Goal: Navigation & Orientation: Find specific page/section

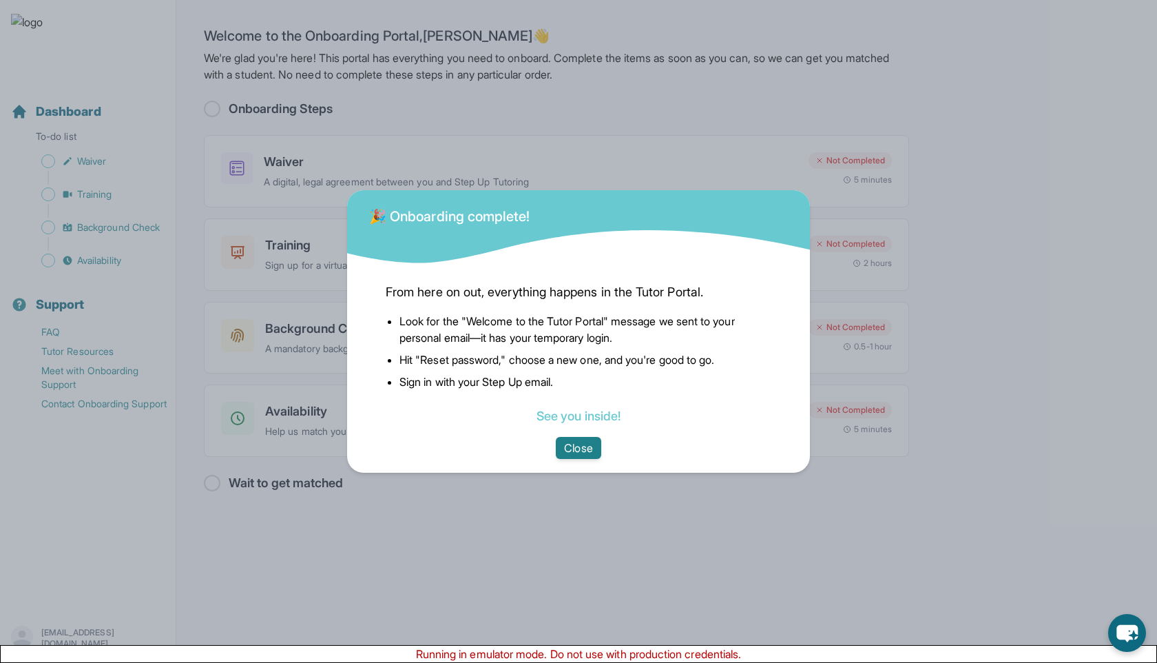
click at [589, 447] on button "Close" at bounding box center [578, 448] width 45 height 22
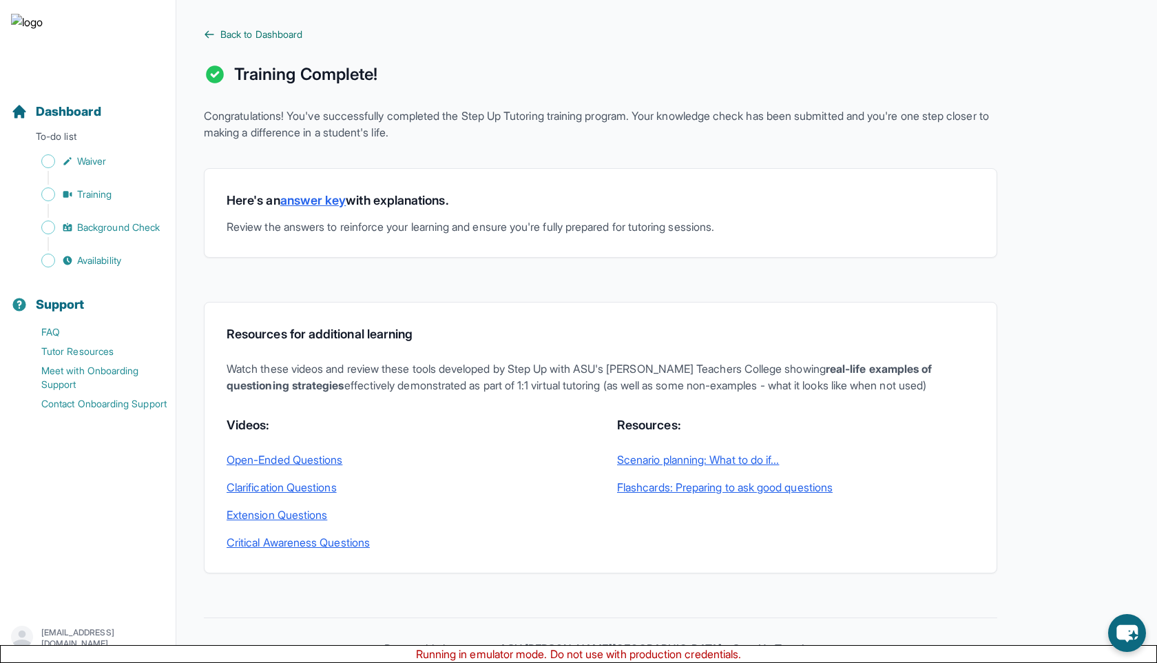
click at [253, 34] on span "Back to Dashboard" at bounding box center [261, 35] width 82 height 14
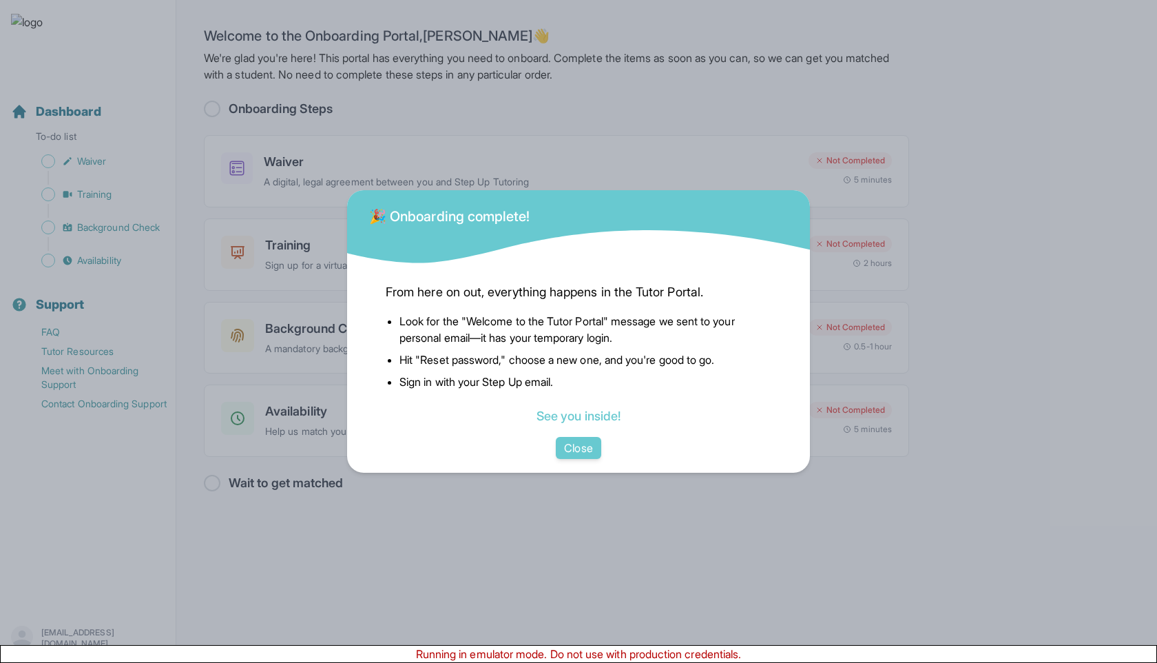
click at [572, 457] on button "Close" at bounding box center [578, 448] width 45 height 22
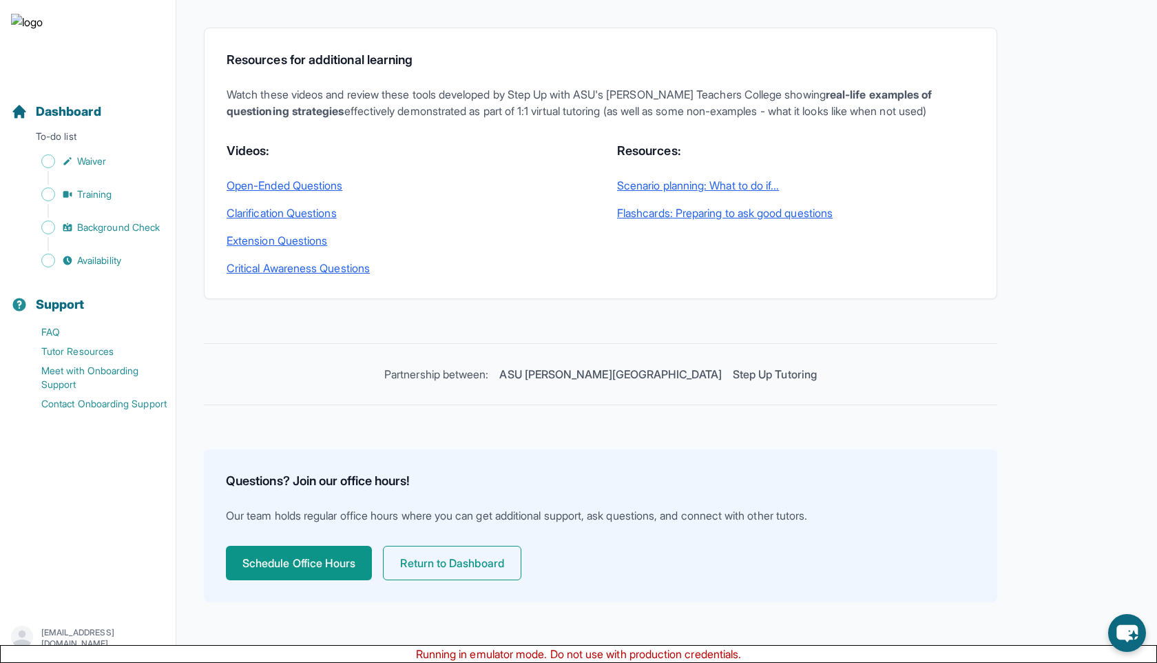
scroll to position [291, 0]
click at [286, 558] on button "Schedule Office Hours" at bounding box center [299, 563] width 146 height 34
click at [433, 564] on button "Return to Dashboard" at bounding box center [452, 563] width 138 height 34
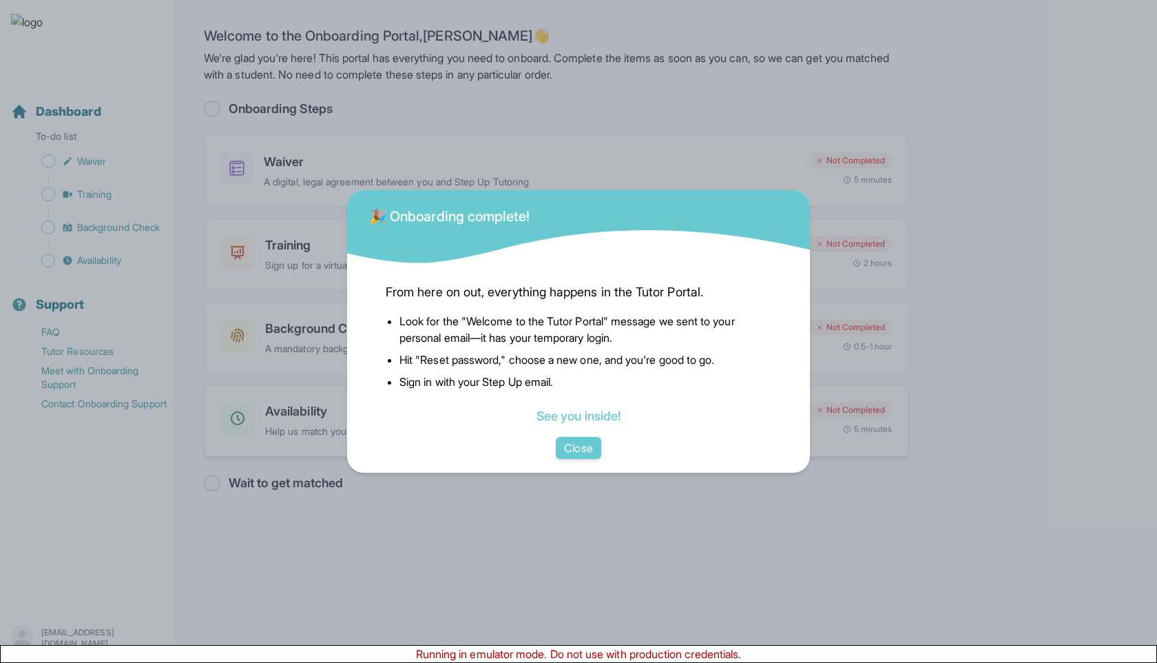
click at [579, 452] on button "Close" at bounding box center [578, 448] width 45 height 22
